Goal: Find specific fact: Find specific fact

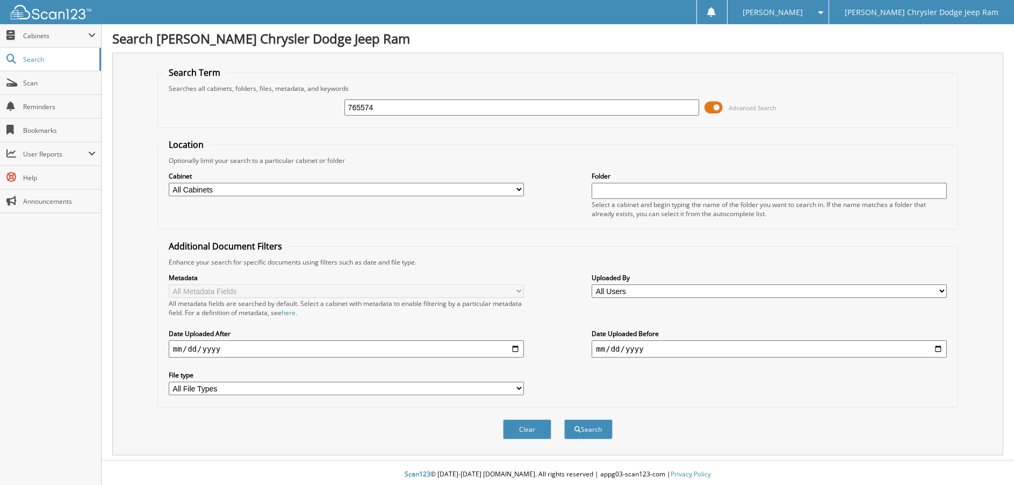
type input "765574"
click at [564, 419] on button "Search" at bounding box center [588, 429] width 48 height 20
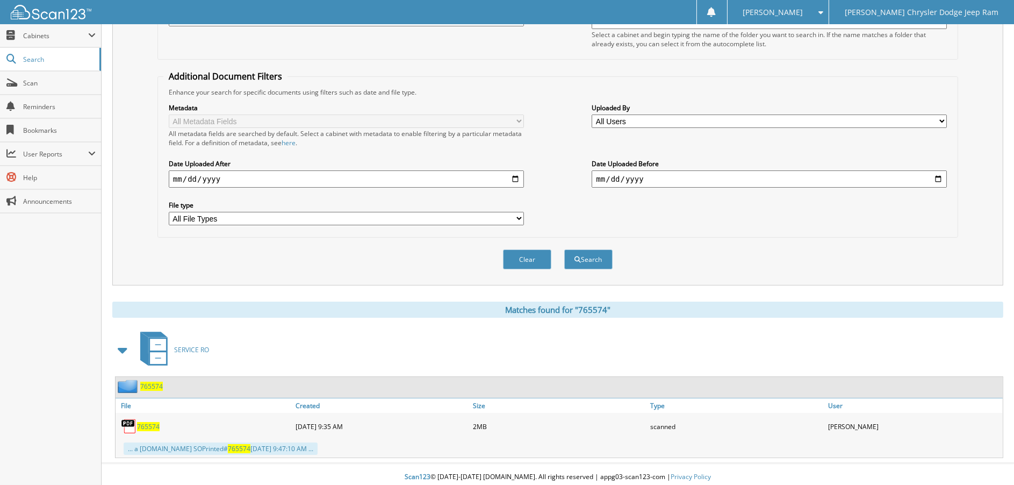
scroll to position [172, 0]
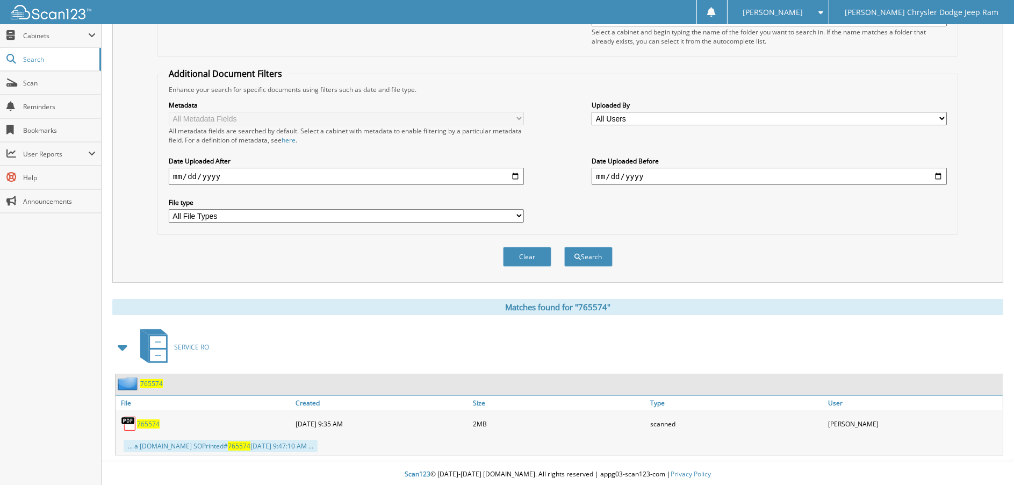
click at [142, 426] on div "765574" at bounding box center [204, 423] width 177 height 21
click at [147, 414] on div "765574" at bounding box center [204, 423] width 177 height 21
click at [148, 420] on span "765574" at bounding box center [148, 423] width 23 height 9
